Goal: Task Accomplishment & Management: Manage account settings

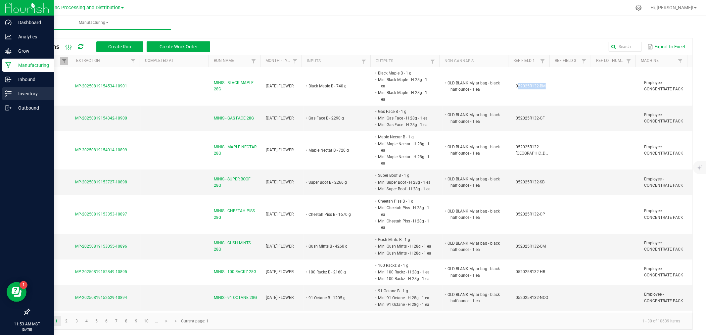
click at [8, 87] on div "Inventory" at bounding box center [28, 93] width 52 height 13
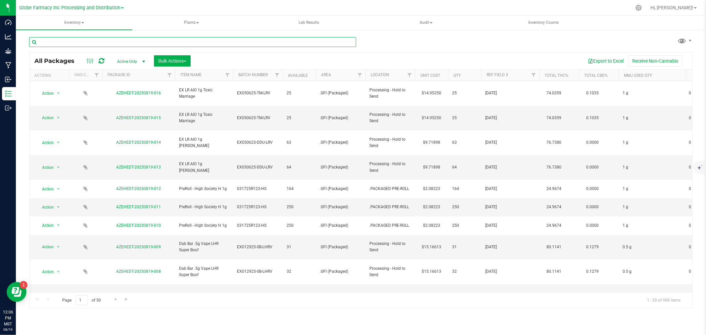
click at [93, 46] on input "text" at bounding box center [192, 42] width 327 height 10
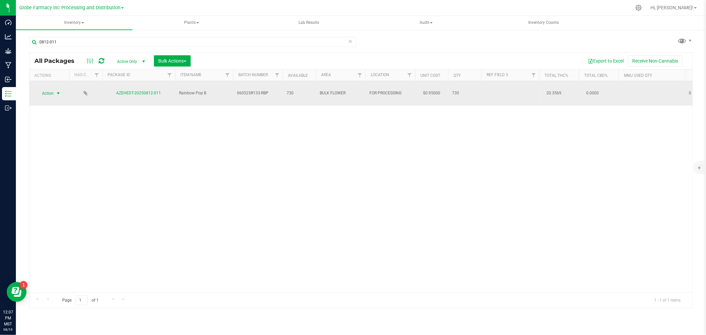
click at [57, 91] on span "select" at bounding box center [58, 93] width 5 height 5
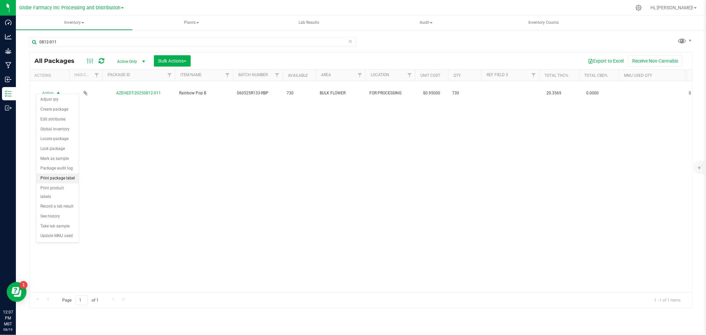
click at [65, 180] on li "Print package label" at bounding box center [57, 178] width 42 height 10
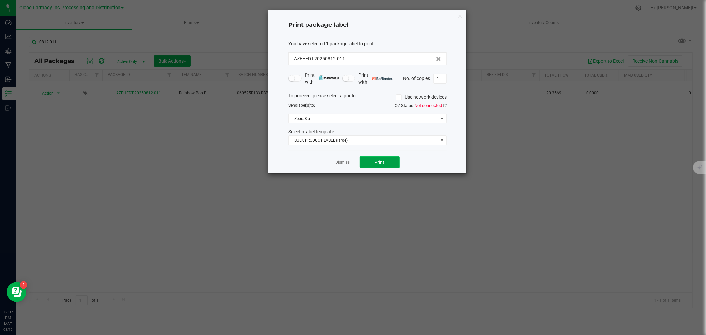
click at [376, 163] on span "Print" at bounding box center [380, 162] width 10 height 5
click at [340, 164] on link "Dismiss" at bounding box center [343, 163] width 14 height 6
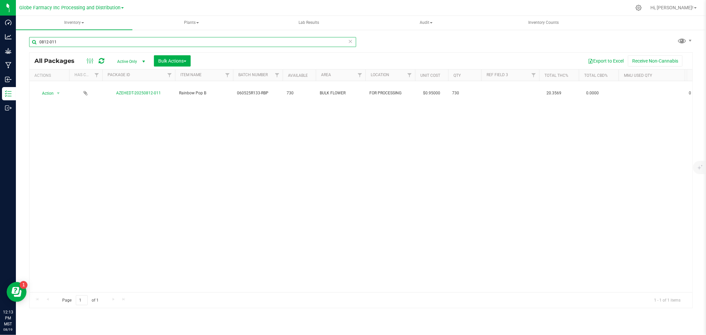
click at [125, 40] on input "0812-011" at bounding box center [192, 42] width 327 height 10
type input "0818-011"
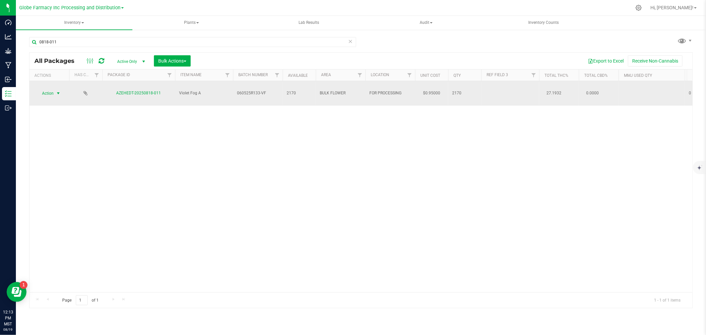
click at [40, 89] on span "Action" at bounding box center [45, 93] width 18 height 9
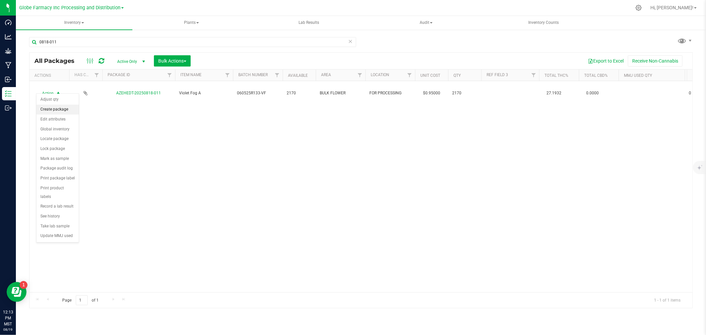
click at [52, 107] on li "Create package" at bounding box center [57, 110] width 42 height 10
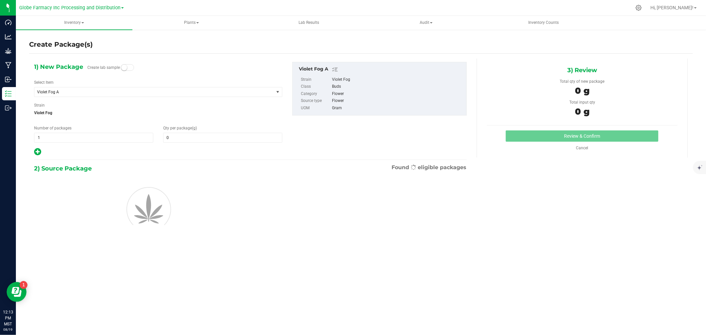
type input "0.0000"
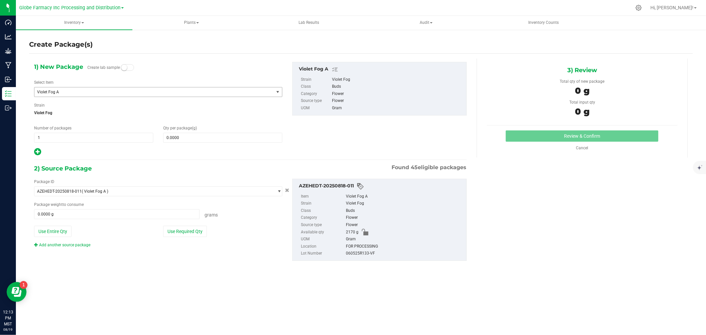
click at [91, 90] on span "Violet Fog A" at bounding box center [149, 92] width 224 height 5
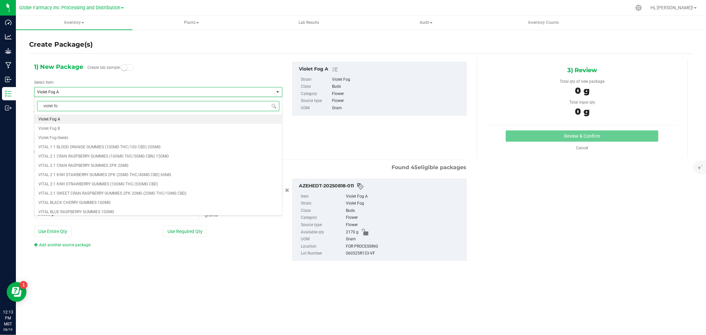
type input "violet fog"
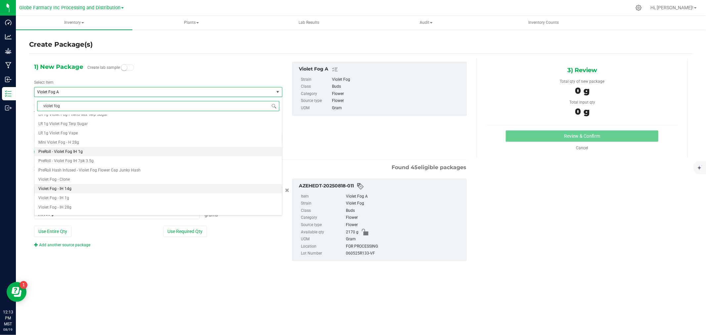
scroll to position [184, 0]
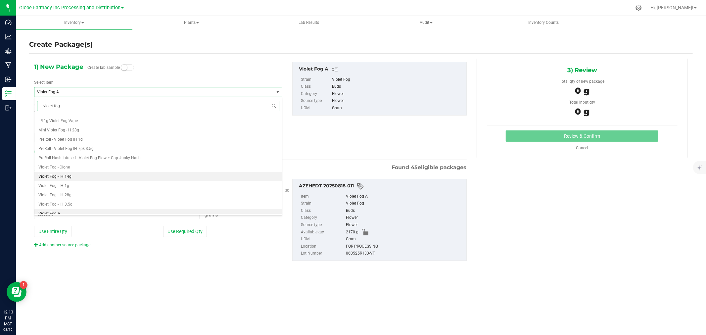
click at [80, 179] on li "Violet Fog - IH 14g" at bounding box center [158, 176] width 248 height 9
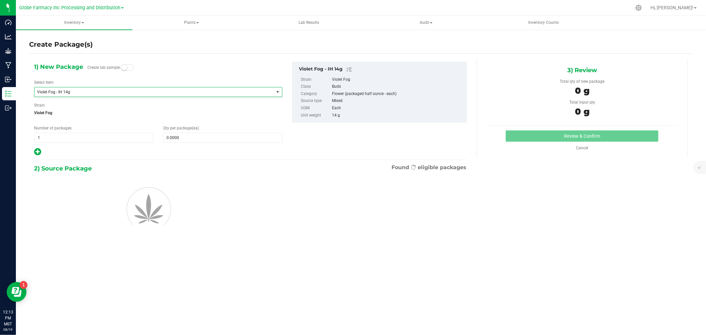
type input "0"
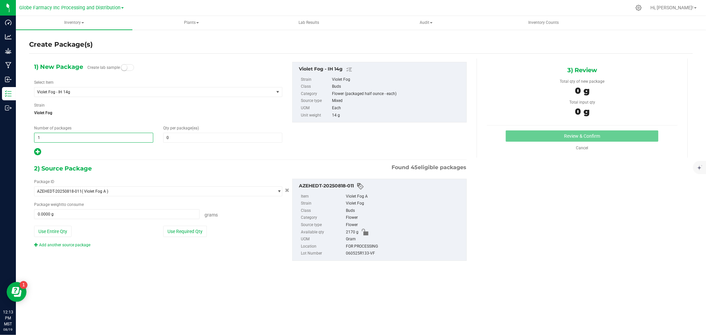
click at [68, 136] on span "1 1" at bounding box center [93, 138] width 119 height 10
click at [68, 136] on input "1" at bounding box center [93, 137] width 119 height 9
click at [177, 137] on span at bounding box center [222, 138] width 119 height 10
click at [177, 137] on input "text" at bounding box center [223, 137] width 119 height 9
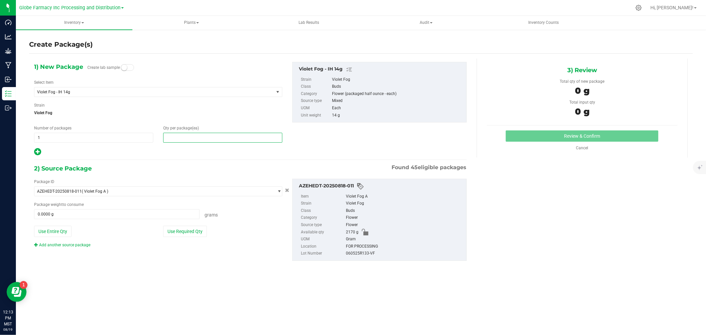
type input "5"
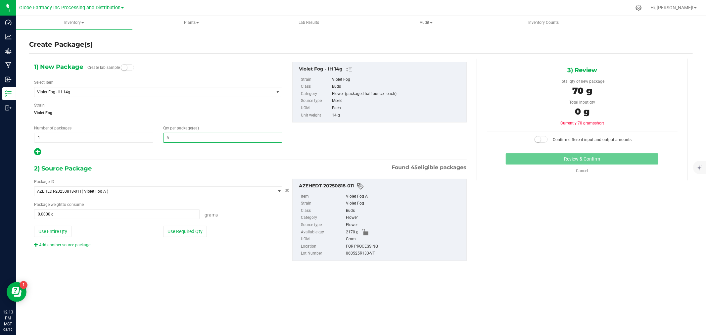
type input "5"
click at [134, 168] on div "2) Source Package Found 45 eligible packages" at bounding box center [250, 169] width 433 height 10
click at [180, 237] on div "Package ID AZEHEDT-20250818-011 ( Violet Fog A ) AZEHEDT-20241003-036 AZEHEDT-2…" at bounding box center [158, 213] width 258 height 69
click at [180, 234] on button "Use Required Qty" at bounding box center [185, 231] width 44 height 11
type input "70.0000 g"
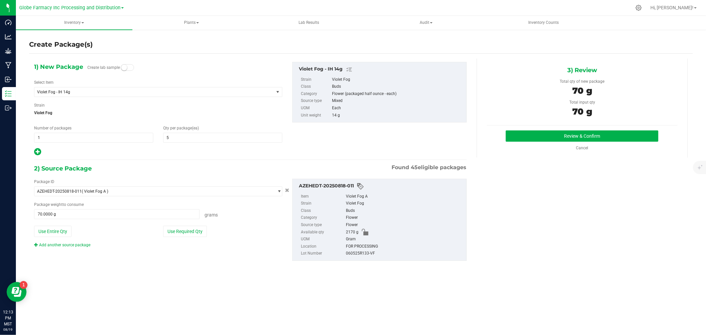
click at [523, 129] on div "3) Review Total qty of new package 70 g Total input qty 70 g Review & Confirm" at bounding box center [582, 108] width 211 height 99
click at [520, 132] on button "Review & Confirm" at bounding box center [582, 135] width 153 height 11
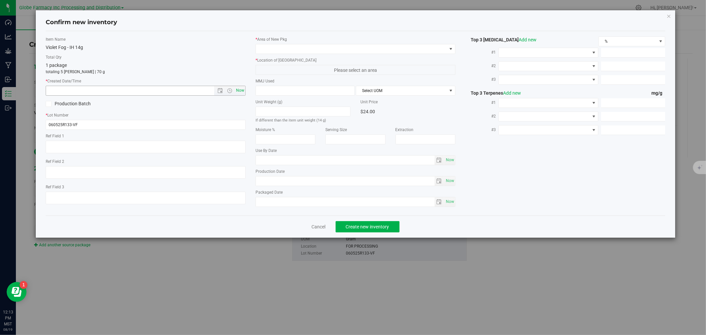
click at [243, 90] on span "Now" at bounding box center [240, 91] width 11 height 10
type input "[DATE] 12:13 PM"
click at [273, 47] on span at bounding box center [351, 48] width 191 height 9
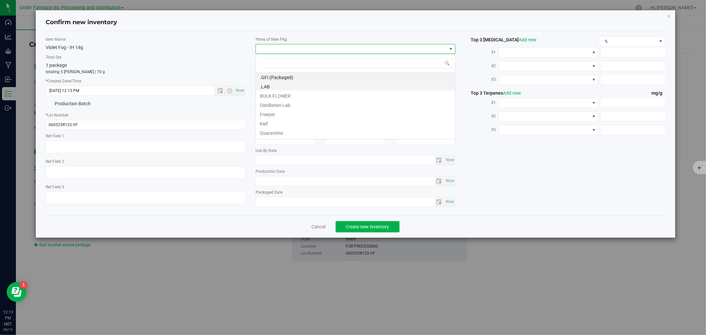
scroll to position [10, 200]
click at [270, 93] on li "BULK FLOWER" at bounding box center [355, 94] width 199 height 9
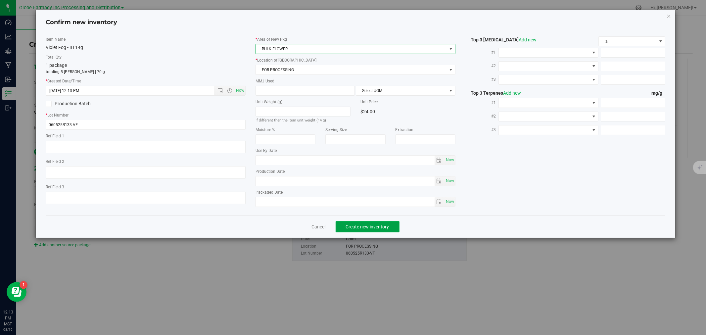
click at [361, 232] on button "Create new inventory" at bounding box center [368, 226] width 64 height 11
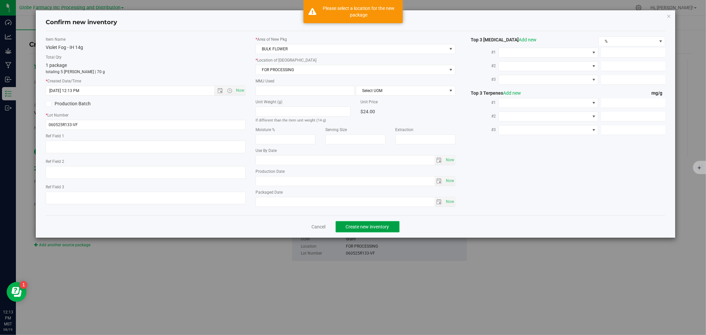
click at [358, 231] on button "Create new inventory" at bounding box center [368, 226] width 64 height 11
click at [185, 139] on div "Ref Field 1" at bounding box center [146, 144] width 200 height 22
click at [298, 44] on span "BULK FLOWER" at bounding box center [351, 48] width 191 height 9
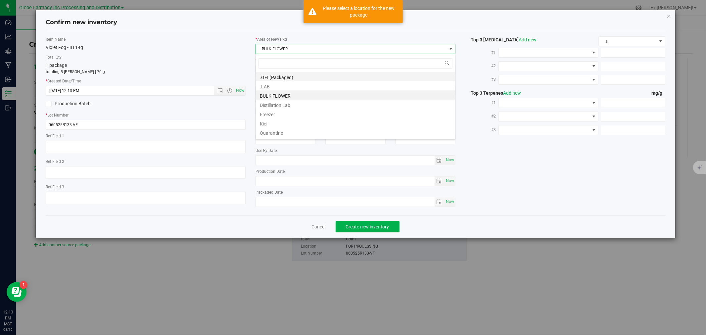
click at [279, 78] on li ".GFI (Packaged)" at bounding box center [355, 76] width 199 height 9
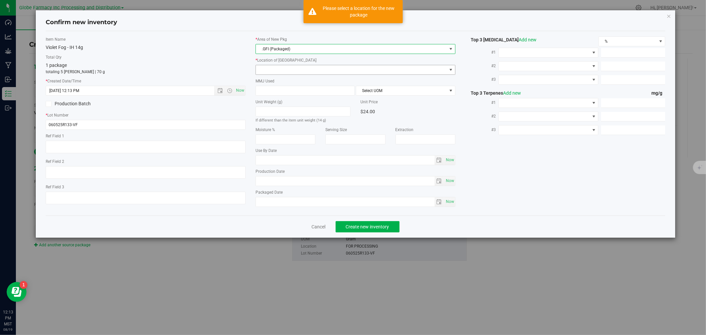
click at [282, 67] on span at bounding box center [351, 69] width 191 height 9
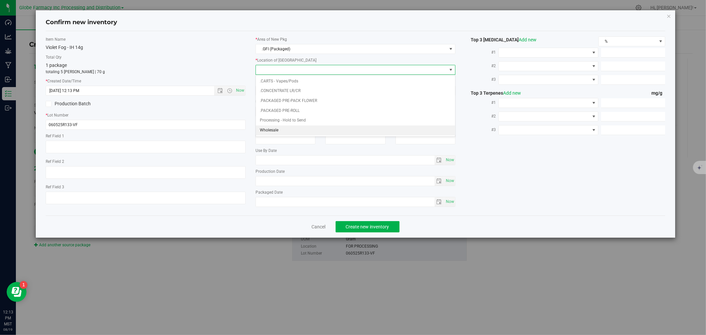
click at [283, 133] on li "Wholesale" at bounding box center [355, 130] width 199 height 10
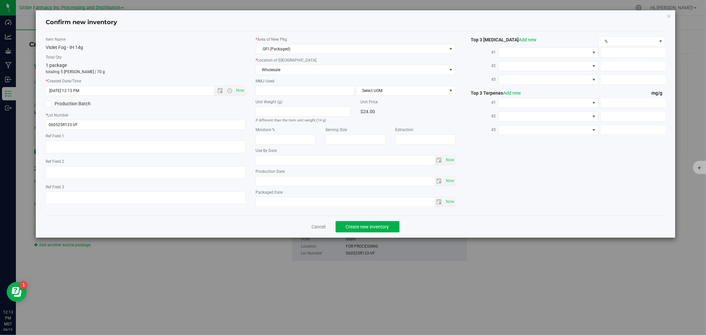
click at [291, 82] on label "MMJ Used" at bounding box center [356, 81] width 200 height 6
click at [291, 88] on span at bounding box center [305, 91] width 99 height 10
click at [291, 88] on input "text" at bounding box center [305, 90] width 99 height 9
type input "14"
type input "14.0000"
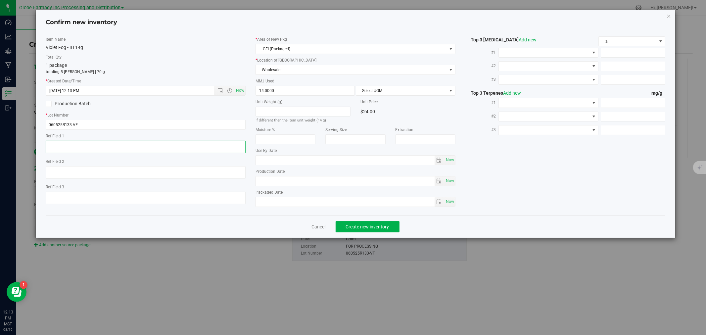
click at [228, 144] on textarea at bounding box center [146, 147] width 200 height 13
type textarea "flower"
type textarea "[PERSON_NAME]"
type textarea "[DATE]"
click at [397, 91] on span "Select UOM" at bounding box center [401, 90] width 90 height 9
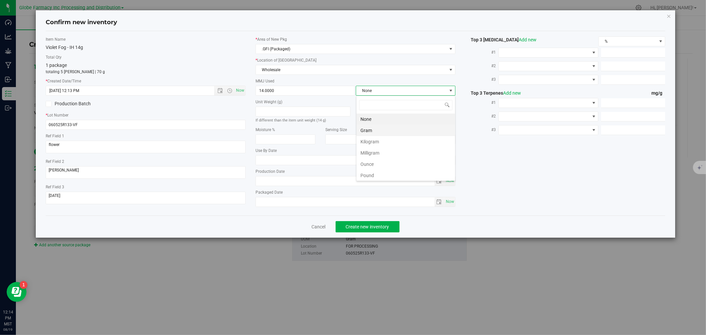
scroll to position [10, 99]
click at [380, 131] on li "Gram" at bounding box center [406, 130] width 99 height 11
drag, startPoint x: 372, startPoint y: 214, endPoint x: 371, endPoint y: 229, distance: 15.2
click at [372, 215] on div "Item Name Violet Fog - IH 14g Total Qty 1 package totaling 5 [PERSON_NAME] | 70…" at bounding box center [355, 123] width 619 height 184
click at [371, 229] on span "Create new inventory" at bounding box center [367, 226] width 43 height 5
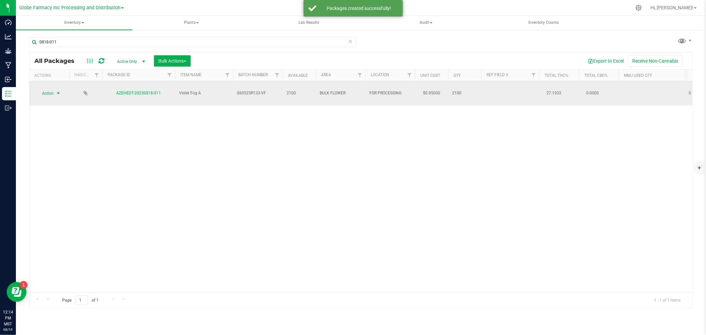
click at [51, 89] on span "Action" at bounding box center [45, 93] width 18 height 9
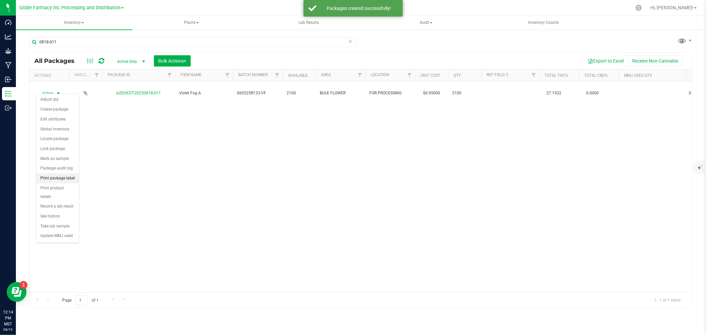
click at [73, 177] on li "Print package label" at bounding box center [57, 178] width 42 height 10
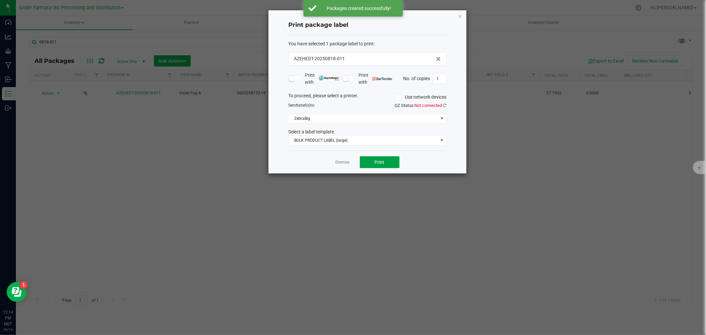
click at [387, 161] on button "Print" at bounding box center [380, 162] width 40 height 12
click at [345, 165] on link "Dismiss" at bounding box center [343, 163] width 14 height 6
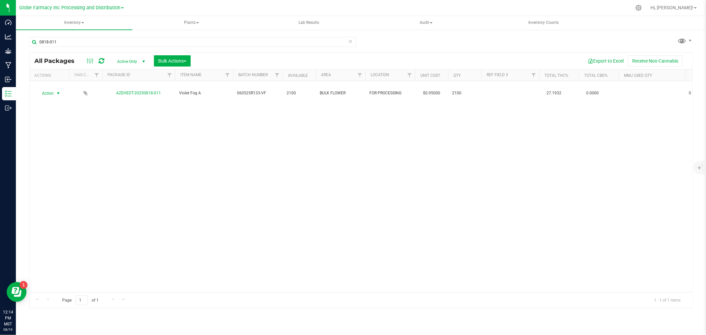
click at [352, 41] on icon at bounding box center [350, 41] width 5 height 8
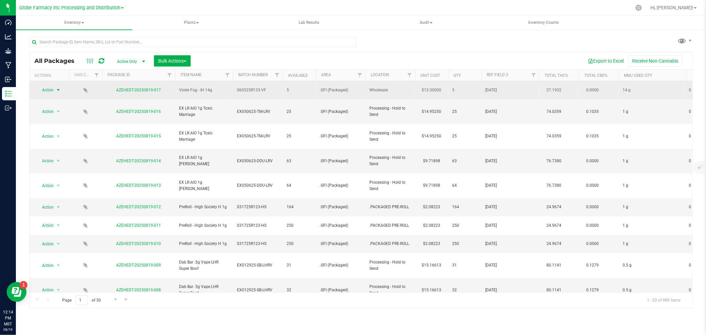
click at [40, 89] on span "Action" at bounding box center [45, 89] width 18 height 9
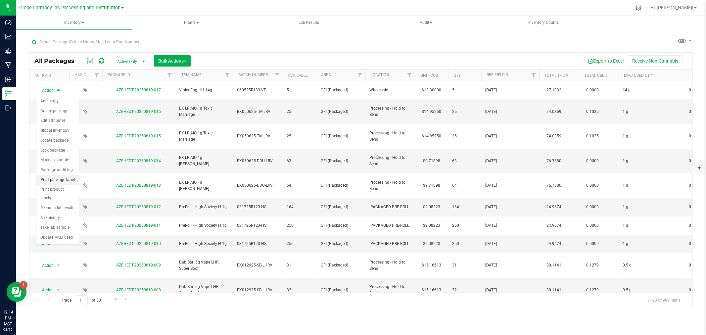
click at [67, 179] on li "Print package label" at bounding box center [57, 180] width 42 height 10
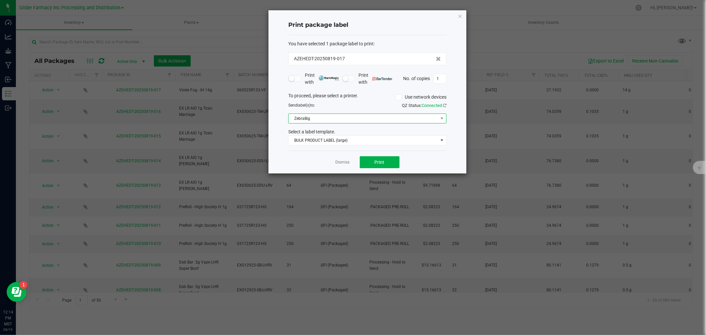
click at [319, 117] on span "ZebraBig" at bounding box center [363, 118] width 149 height 9
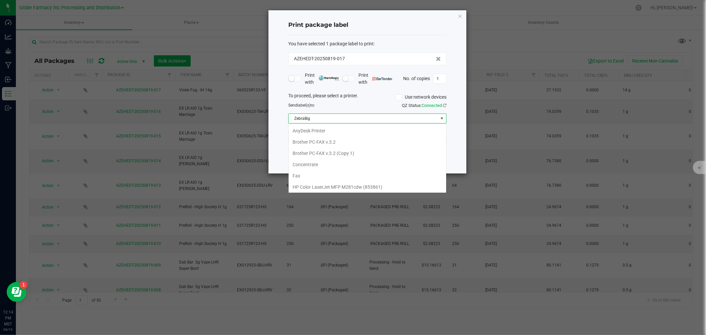
scroll to position [10, 158]
click at [310, 172] on Small "[PERSON_NAME]" at bounding box center [368, 174] width 158 height 11
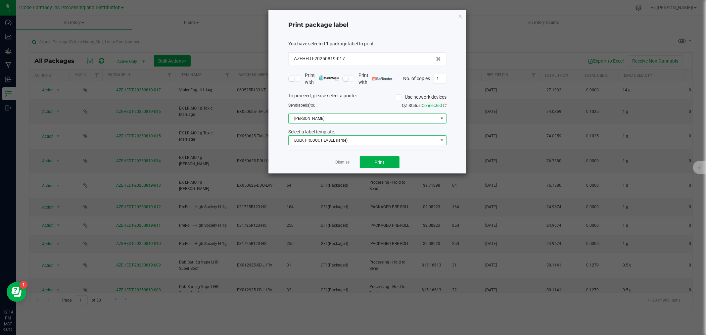
click at [317, 143] on span "BULK PRODUCT LABEL (large)" at bounding box center [363, 140] width 149 height 9
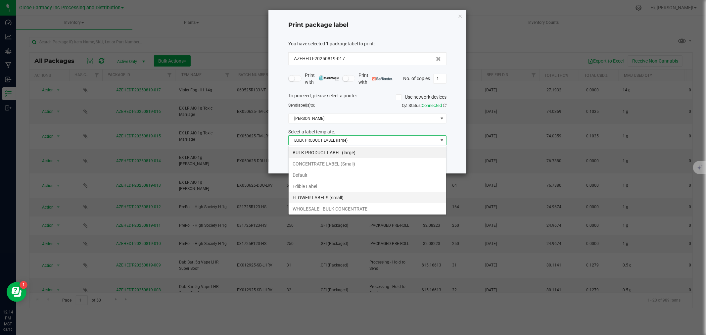
click at [310, 201] on li "FLOWER LABELS (small)" at bounding box center [368, 197] width 158 height 11
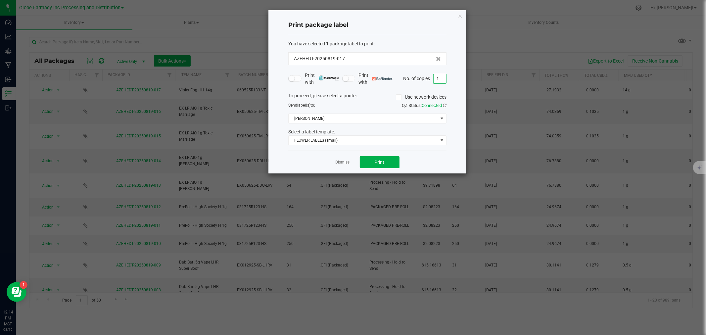
click at [439, 77] on input "1" at bounding box center [440, 78] width 13 height 9
type input "5"
click at [372, 166] on button "Print" at bounding box center [380, 162] width 40 height 12
click at [337, 163] on link "Dismiss" at bounding box center [343, 163] width 14 height 6
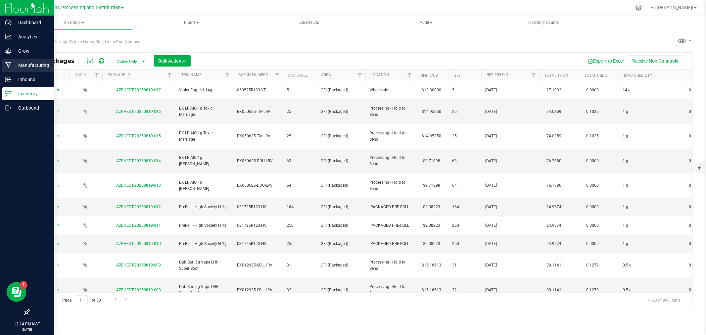
click at [0, 59] on link "Manufacturing" at bounding box center [27, 66] width 54 height 14
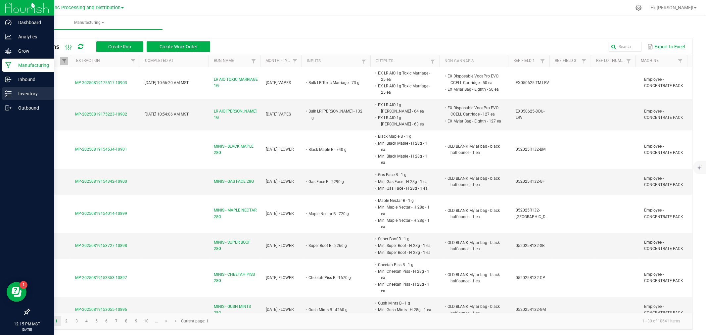
click at [6, 94] on icon at bounding box center [8, 93] width 7 height 7
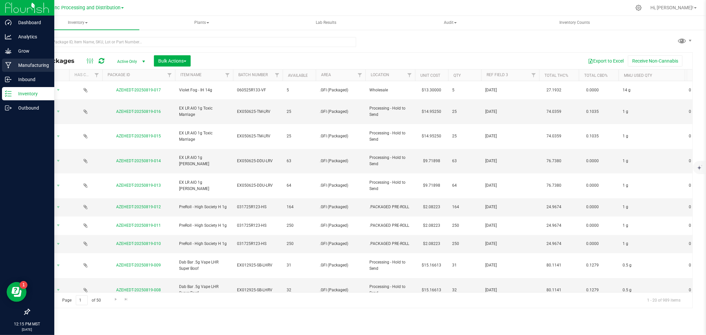
click at [0, 68] on link "Manufacturing" at bounding box center [27, 66] width 54 height 14
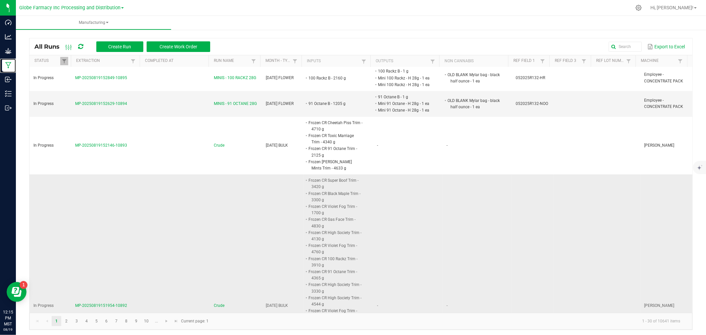
scroll to position [257, 0]
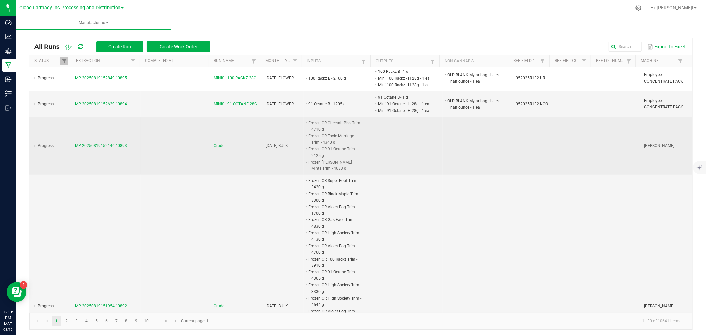
drag, startPoint x: 131, startPoint y: 165, endPoint x: 75, endPoint y: 161, distance: 56.8
click at [75, 161] on td "MP-20250819152146-10893" at bounding box center [106, 146] width 70 height 58
copy span "MP-20250819152146-10893"
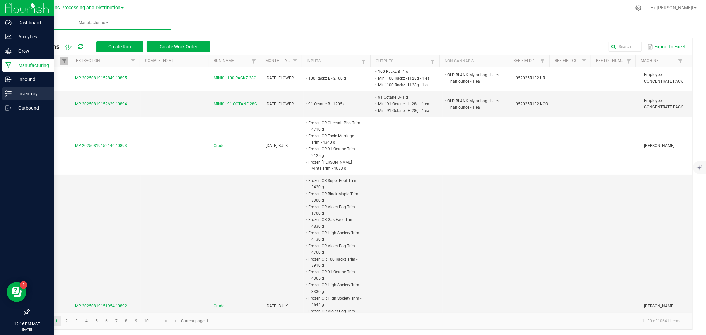
click at [9, 95] on icon at bounding box center [8, 93] width 7 height 7
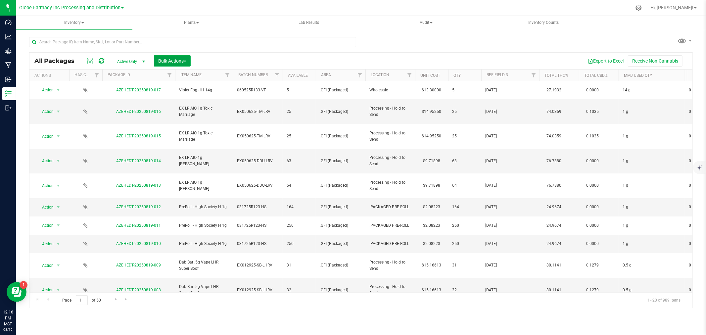
click at [178, 60] on span "Bulk Actions" at bounding box center [172, 60] width 28 height 5
click at [162, 74] on span "Add to manufacturing run" at bounding box center [183, 75] width 50 height 5
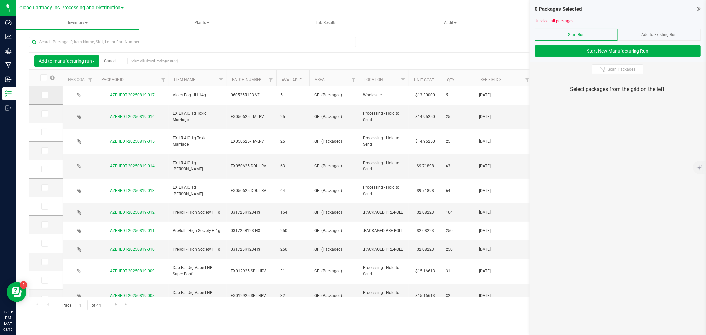
click at [40, 93] on td at bounding box center [45, 95] width 33 height 19
click at [41, 95] on span at bounding box center [44, 95] width 7 height 7
click at [0, 0] on input "checkbox" at bounding box center [0, 0] width 0 height 0
click at [628, 35] on div "Add to Existing Run" at bounding box center [659, 35] width 83 height 12
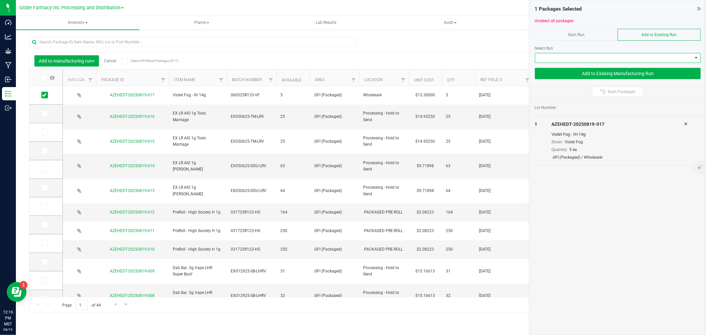
click at [604, 55] on span at bounding box center [613, 57] width 157 height 9
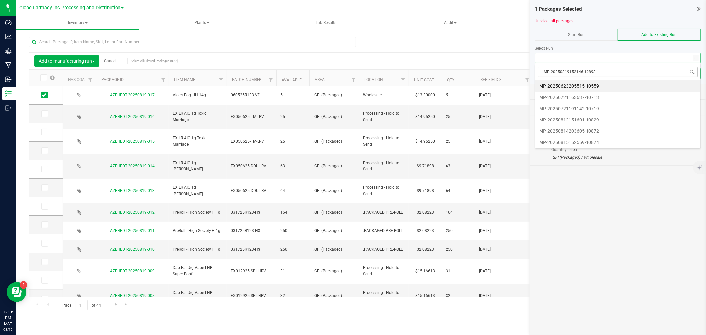
scroll to position [10, 166]
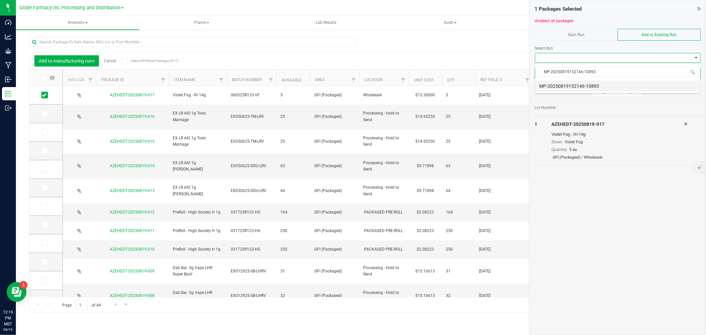
click at [590, 84] on li "MP-20250819152146-10893" at bounding box center [617, 85] width 165 height 11
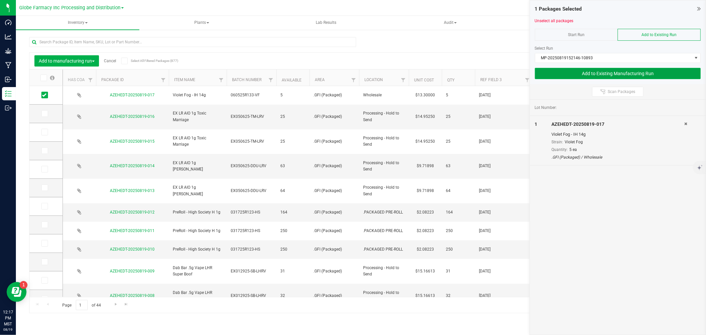
click at [577, 71] on button "Add to Existing Manufacturing Run" at bounding box center [618, 73] width 166 height 11
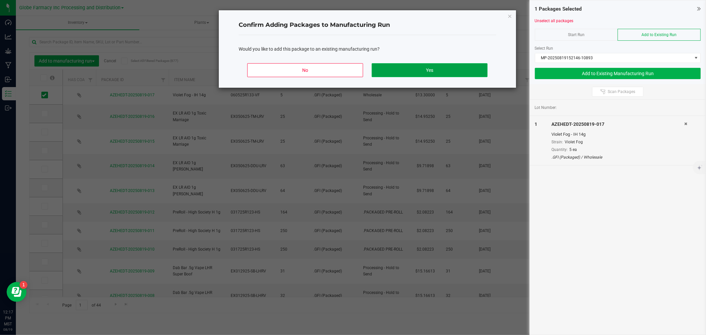
click at [461, 70] on button "Yes" at bounding box center [430, 70] width 116 height 14
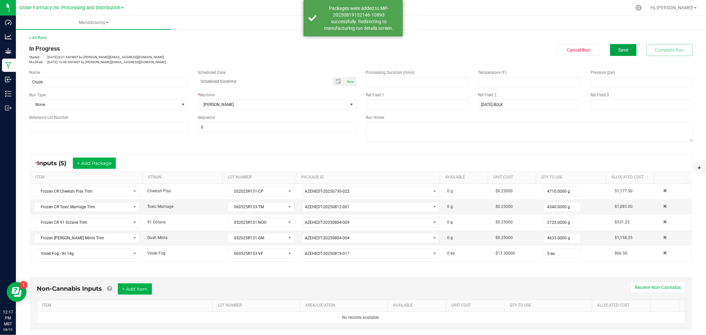
click at [618, 50] on span "Save" at bounding box center [623, 49] width 10 height 5
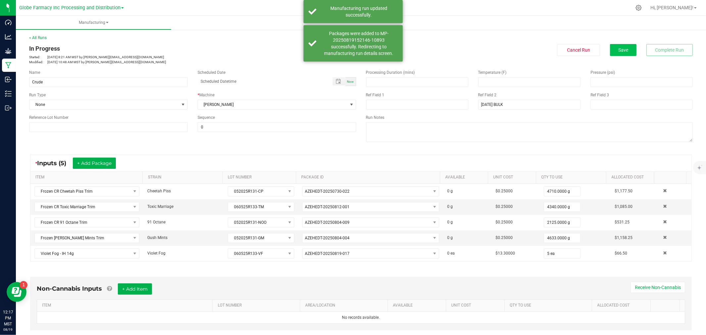
drag, startPoint x: 623, startPoint y: 42, endPoint x: 621, endPoint y: 46, distance: 4.4
click at [621, 43] on div "< All Runs In Progress Started: [DATE] 8:21 AM MST by [EMAIL_ADDRESS][DOMAIN_NA…" at bounding box center [361, 50] width 664 height 30
click at [621, 47] on span "Save" at bounding box center [623, 49] width 10 height 5
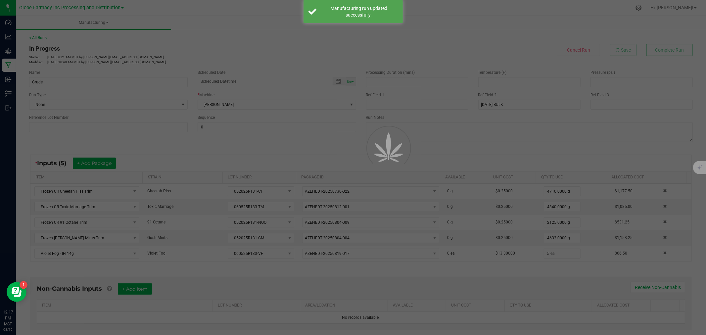
click at [2, 64] on div at bounding box center [353, 167] width 706 height 335
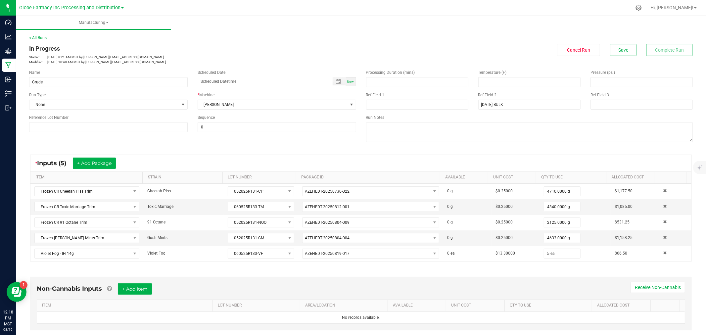
click at [609, 58] on div "In Progress Started: [DATE] 8:21 AM MST by [EMAIL_ADDRESS][DOMAIN_NAME] Modifie…" at bounding box center [361, 54] width 674 height 21
click at [610, 52] on button "Save" at bounding box center [623, 50] width 26 height 12
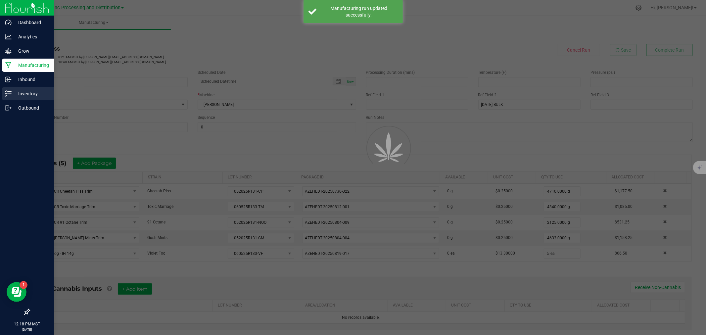
click at [2, 94] on div "Inventory" at bounding box center [28, 93] width 52 height 13
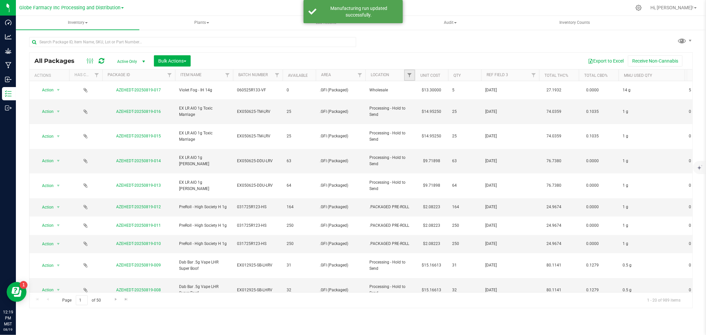
click at [405, 74] on link "Filter" at bounding box center [409, 75] width 11 height 11
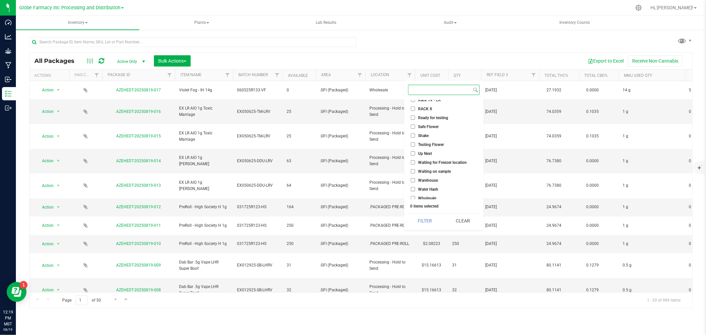
scroll to position [523, 0]
click at [430, 196] on span "Wholesale" at bounding box center [427, 197] width 18 height 4
click at [415, 196] on input "Wholesale" at bounding box center [413, 197] width 4 height 4
checkbox input "true"
click at [419, 222] on button "Filter" at bounding box center [424, 221] width 33 height 15
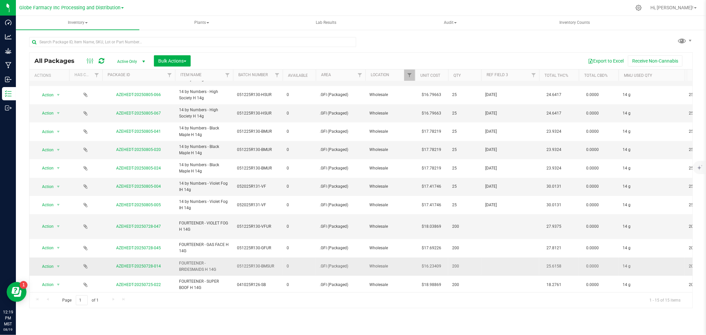
scroll to position [70, 0]
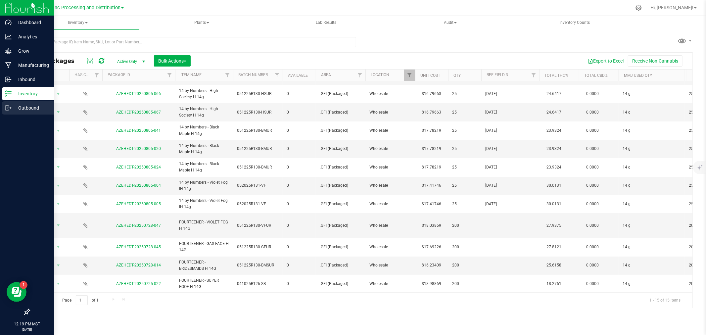
click at [27, 108] on p "Outbound" at bounding box center [32, 108] width 40 height 8
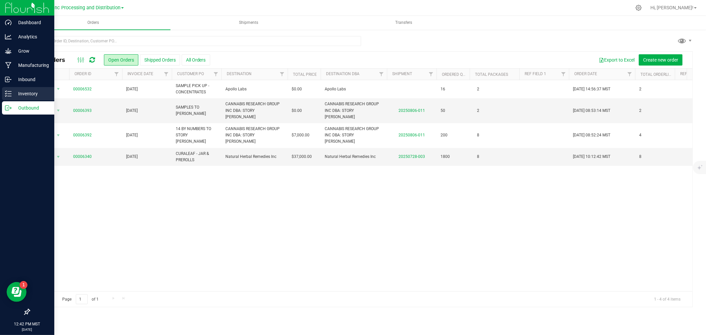
click at [1, 99] on link "Inventory" at bounding box center [27, 94] width 54 height 14
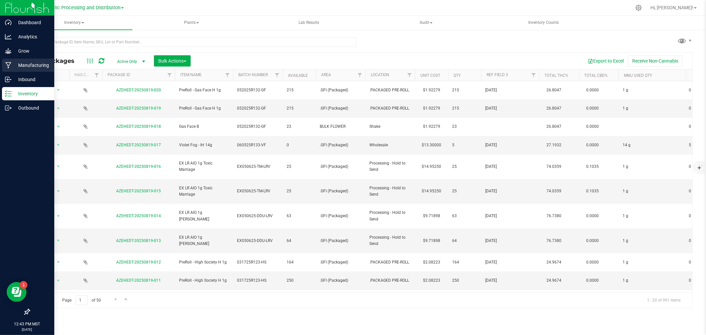
click at [9, 63] on icon at bounding box center [8, 65] width 6 height 7
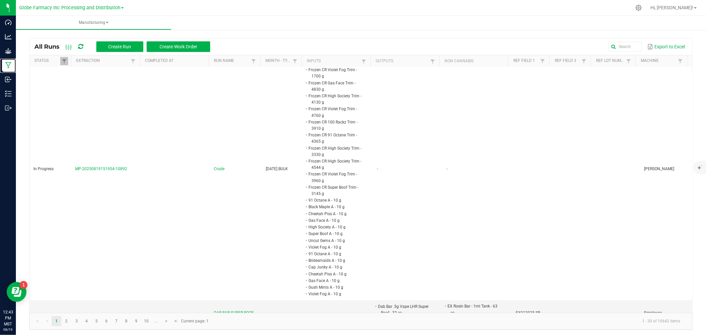
scroll to position [588, 0]
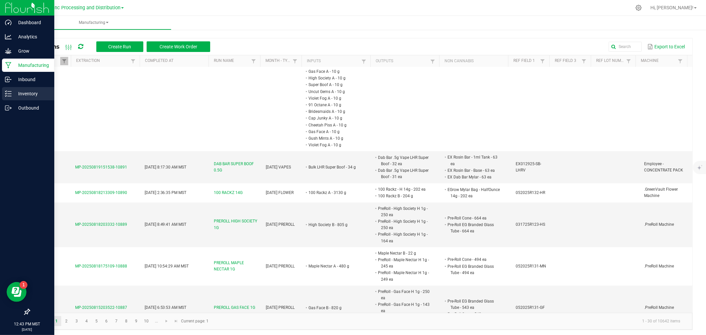
click at [2, 88] on div "Inventory" at bounding box center [28, 93] width 52 height 13
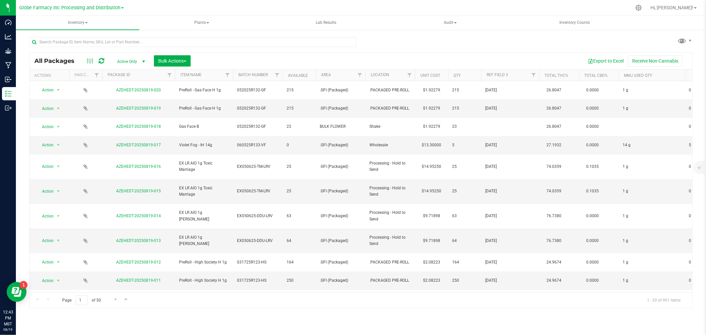
click at [92, 35] on div at bounding box center [195, 41] width 332 height 21
click at [94, 42] on input "text" at bounding box center [192, 42] width 327 height 10
type input "cap junky"
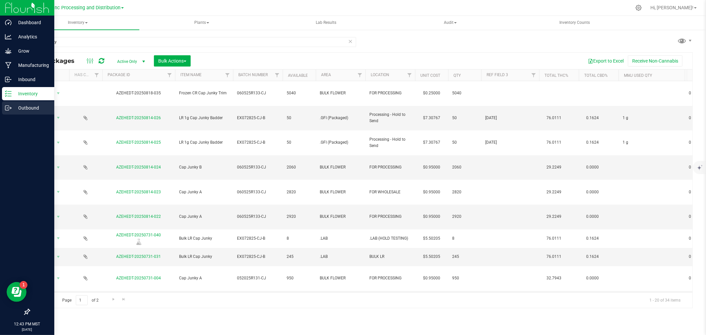
click at [0, 108] on link "Outbound" at bounding box center [27, 108] width 54 height 14
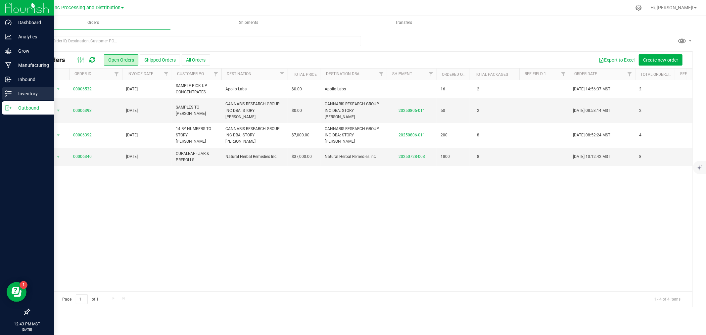
click at [0, 95] on link "Inventory" at bounding box center [27, 94] width 54 height 14
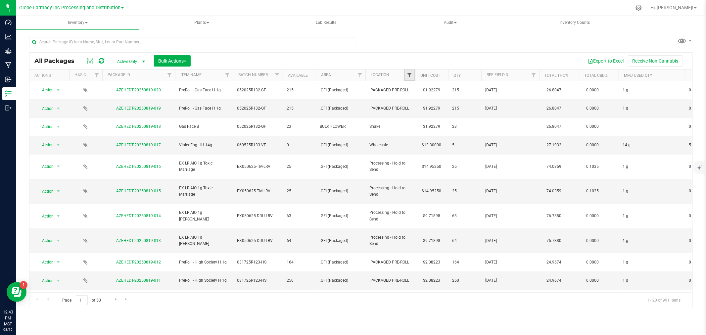
click at [410, 75] on span "Filter" at bounding box center [409, 75] width 5 height 5
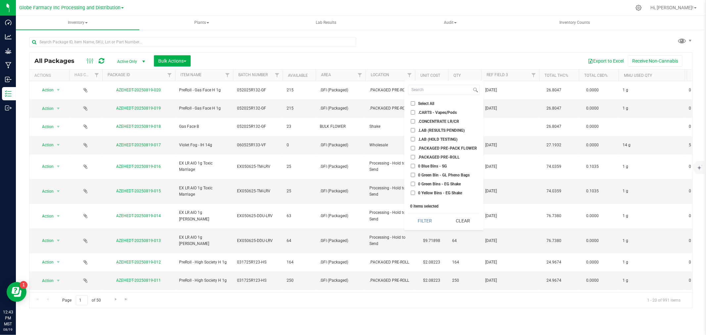
click at [444, 120] on span ".CONCENTRATE LR/CR" at bounding box center [438, 122] width 41 height 4
click at [415, 119] on input ".CONCENTRATE LR/CR" at bounding box center [413, 121] width 4 height 4
checkbox input "true"
click at [418, 224] on button "Filter" at bounding box center [424, 221] width 33 height 15
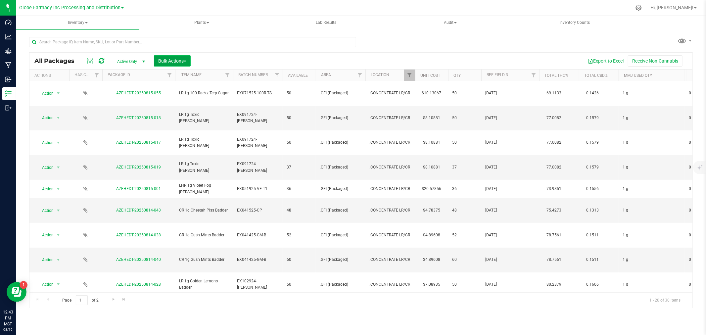
click at [180, 55] on button "Bulk Actions" at bounding box center [172, 60] width 37 height 11
click at [178, 113] on span "Locate packages" at bounding box center [174, 112] width 33 height 5
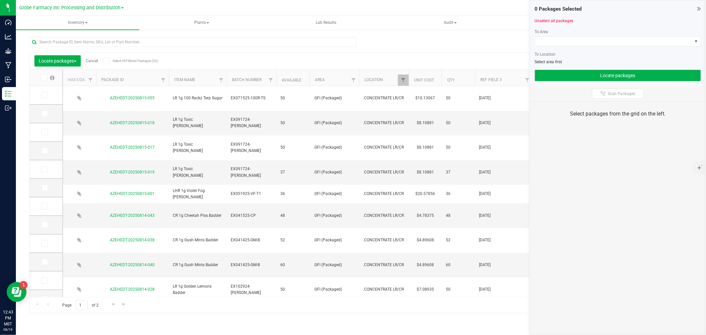
click at [44, 78] on icon at bounding box center [43, 78] width 4 height 0
click at [0, 0] on input "checkbox" at bounding box center [0, 0] width 0 height 0
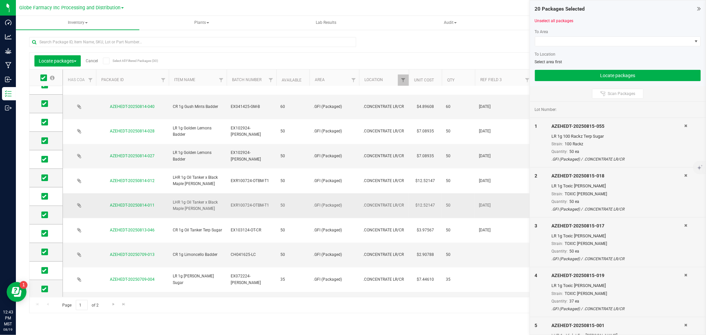
scroll to position [159, 0]
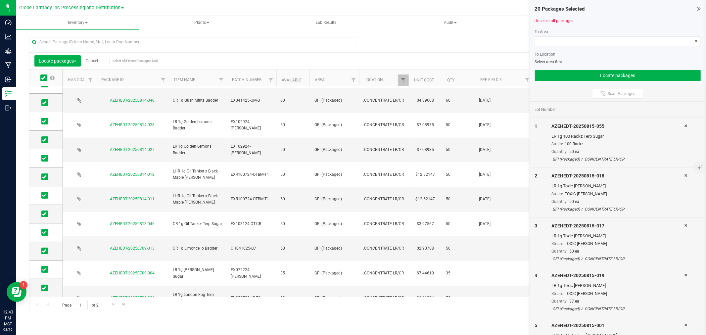
click at [488, 37] on div "Locate packages Cancel Select All Filtered Packages (30) Add to manufacturing r…" at bounding box center [361, 172] width 664 height 282
click at [112, 302] on span "Go to the next page" at bounding box center [113, 304] width 5 height 5
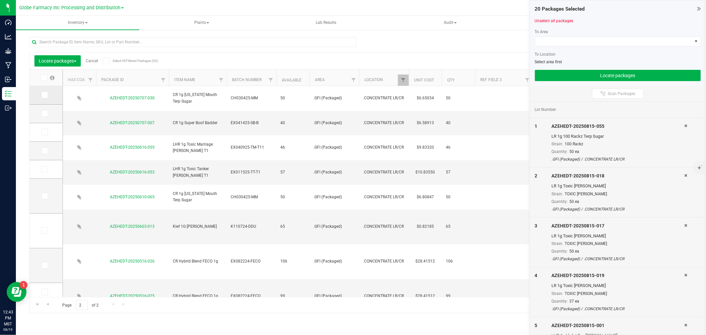
click at [47, 94] on span at bounding box center [44, 95] width 7 height 7
click at [0, 0] on input "checkbox" at bounding box center [0, 0] width 0 height 0
click at [45, 114] on icon at bounding box center [44, 114] width 4 height 0
click at [0, 0] on input "checkbox" at bounding box center [0, 0] width 0 height 0
click at [43, 135] on span at bounding box center [44, 132] width 7 height 7
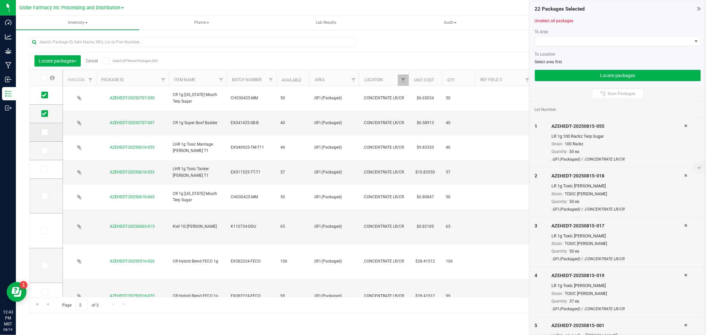
click at [0, 0] on input "checkbox" at bounding box center [0, 0] width 0 height 0
click at [41, 152] on span at bounding box center [44, 150] width 7 height 7
click at [0, 0] on input "checkbox" at bounding box center [0, 0] width 0 height 0
click at [40, 173] on td at bounding box center [45, 169] width 33 height 19
click at [43, 169] on icon at bounding box center [44, 169] width 4 height 0
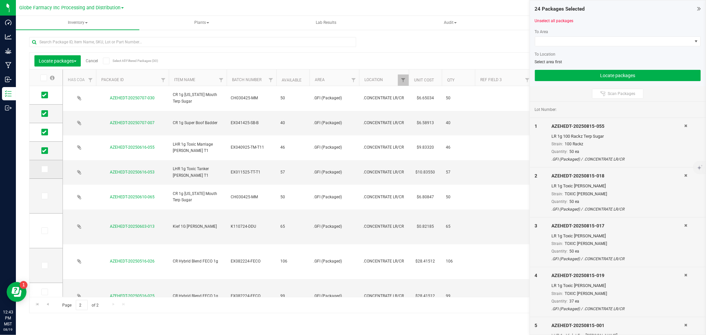
click at [0, 0] on input "checkbox" at bounding box center [0, 0] width 0 height 0
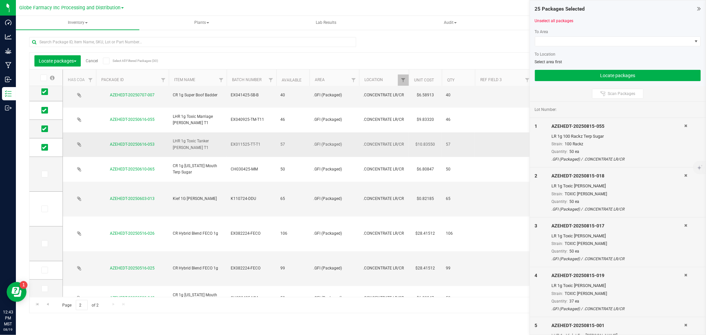
scroll to position [22, 0]
click at [45, 270] on icon at bounding box center [44, 270] width 4 height 0
click at [0, 0] on input "checkbox" at bounding box center [0, 0] width 0 height 0
click at [43, 285] on span at bounding box center [44, 288] width 7 height 7
click at [0, 0] on input "checkbox" at bounding box center [0, 0] width 0 height 0
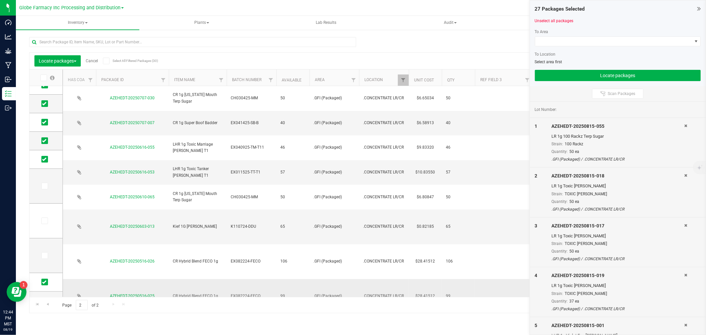
scroll to position [0, 0]
click at [38, 305] on span "Go to the first page" at bounding box center [37, 304] width 5 height 5
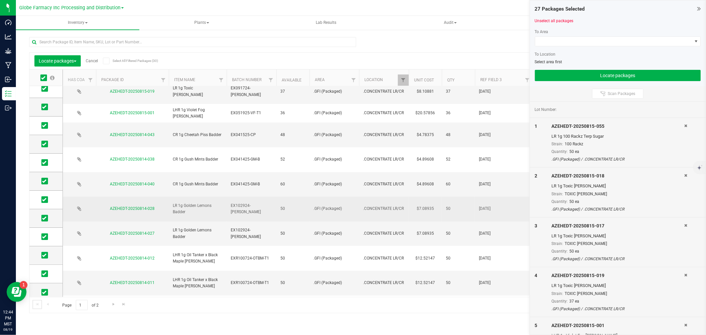
scroll to position [159, 0]
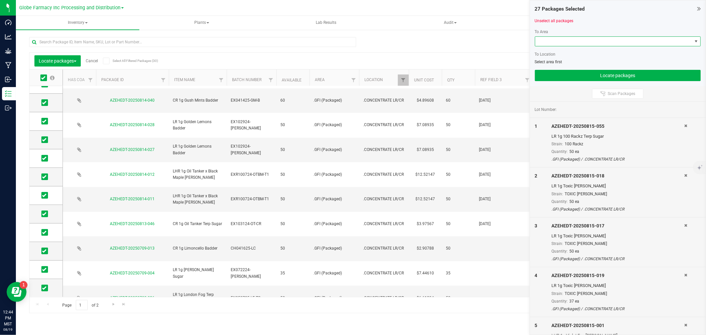
click at [620, 37] on span at bounding box center [613, 41] width 157 height 9
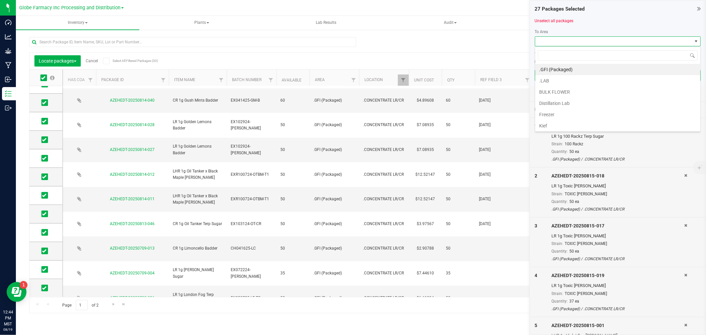
scroll to position [10, 166]
click at [570, 71] on li ".GFI (Packaged)" at bounding box center [617, 69] width 165 height 11
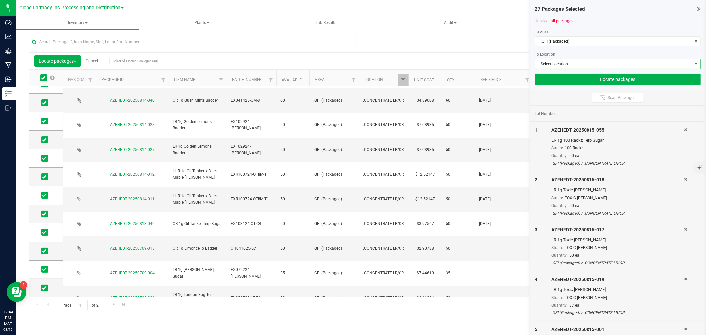
click at [574, 61] on span "Select Location" at bounding box center [613, 63] width 157 height 9
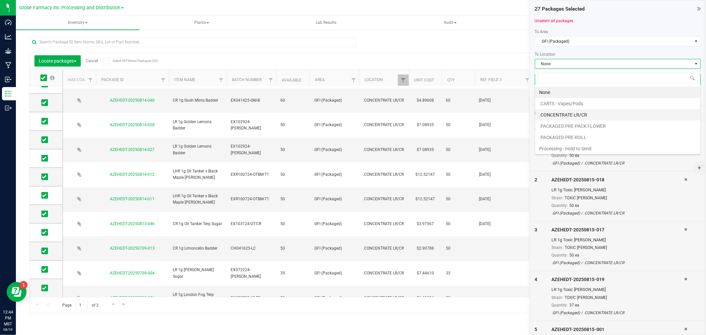
click at [560, 111] on li ".CONCENTRATE LR/CR" at bounding box center [617, 114] width 165 height 11
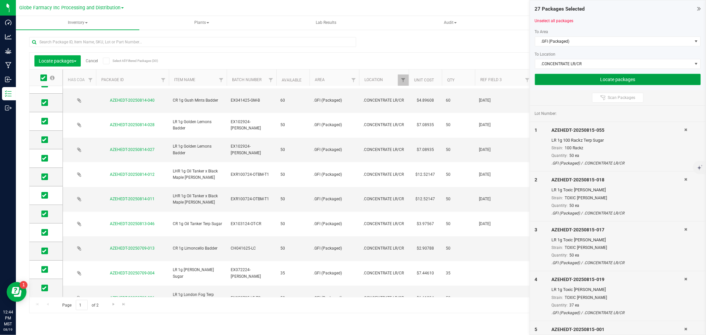
click at [562, 80] on button "Locate packages" at bounding box center [618, 79] width 166 height 11
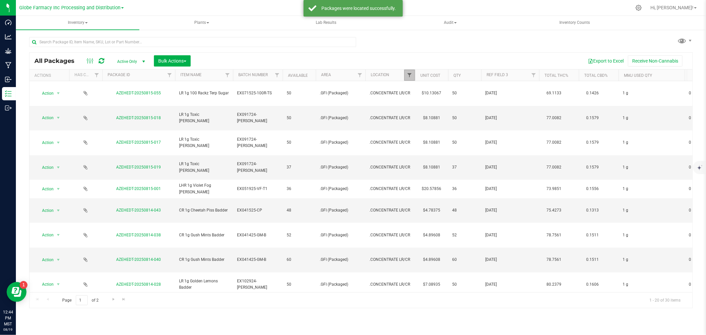
click at [407, 75] on span "Filter" at bounding box center [409, 75] width 5 height 5
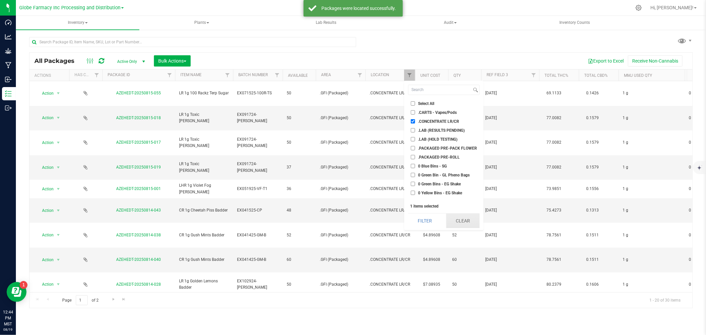
click at [454, 221] on button "Clear" at bounding box center [462, 221] width 33 height 15
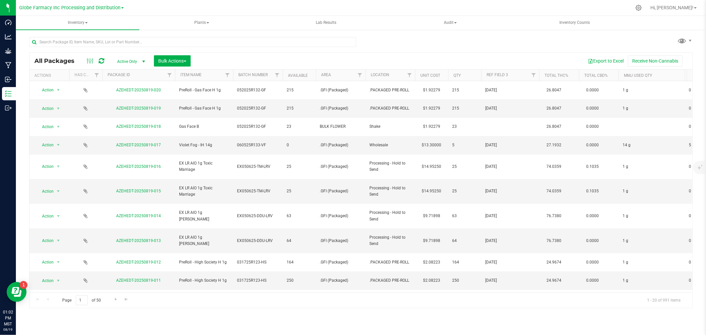
click at [410, 45] on div "All Packages Active Only Active Only Lab Samples Locked All Bulk Actions Add to…" at bounding box center [361, 169] width 664 height 277
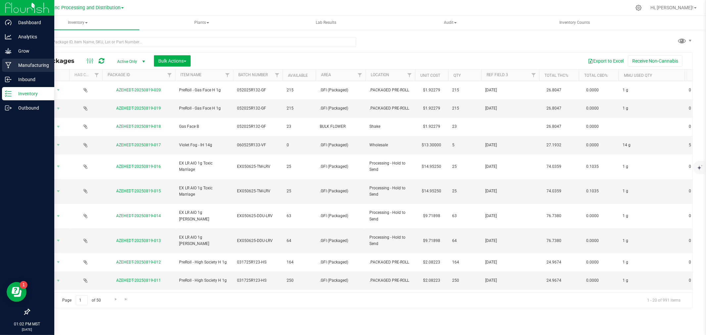
click at [0, 65] on link "Manufacturing" at bounding box center [27, 66] width 54 height 14
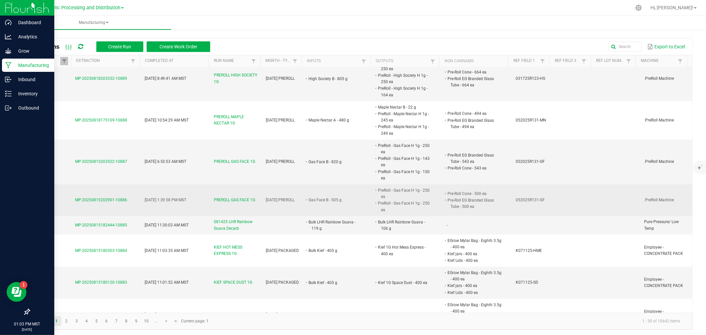
scroll to position [736, 0]
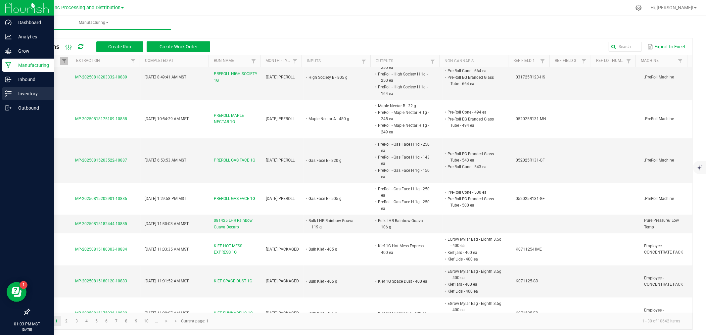
click at [0, 97] on link "Inventory" at bounding box center [27, 94] width 54 height 14
